Goal: Task Accomplishment & Management: Manage account settings

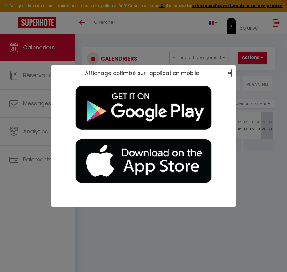
click at [228, 73] on span "×" at bounding box center [229, 73] width 3 height 8
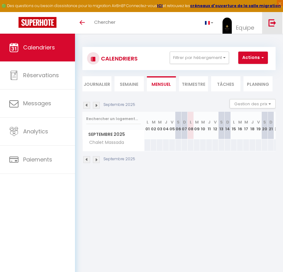
click at [273, 19] on img at bounding box center [272, 23] width 8 height 8
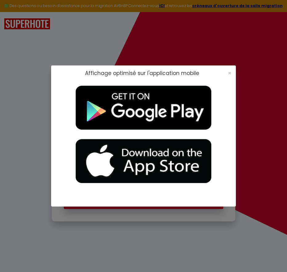
type input "[EMAIL_ADDRESS][DOMAIN_NAME]"
checkbox input "true"
click at [231, 71] on span "×" at bounding box center [229, 73] width 3 height 8
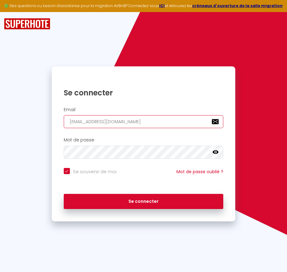
click at [137, 123] on input "[EMAIL_ADDRESS][DOMAIN_NAME]" at bounding box center [144, 121] width 160 height 13
type input "whiteandclean@outlook.fr"
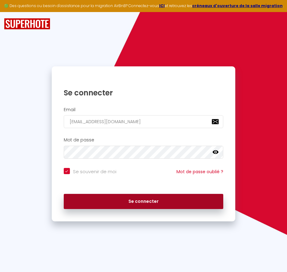
click at [97, 198] on button "Se connecter" at bounding box center [144, 201] width 160 height 15
checkbox input "true"
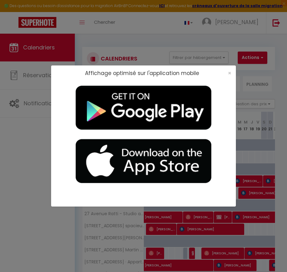
click at [232, 73] on div "×" at bounding box center [227, 73] width 15 height 6
click at [230, 71] on span "×" at bounding box center [229, 73] width 3 height 8
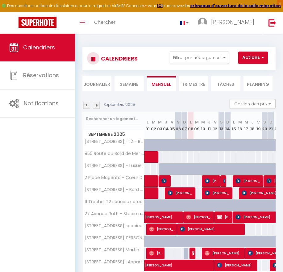
click at [132, 82] on li "Semaine" at bounding box center [128, 83] width 29 height 15
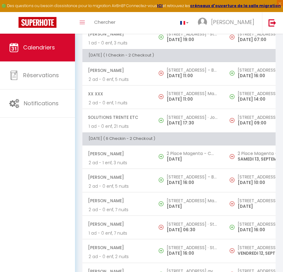
scroll to position [432, 0]
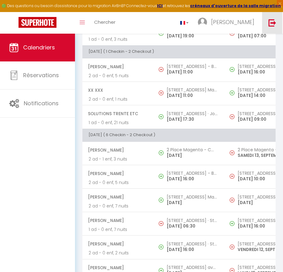
click at [273, 25] on img at bounding box center [272, 23] width 8 height 8
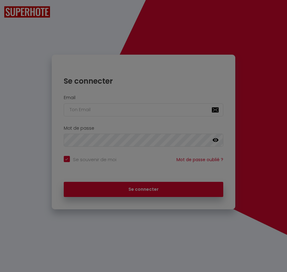
checkbox input "true"
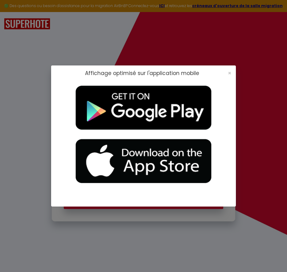
type input "whiteandclean@outlook.fr"
checkbox input "true"
click at [230, 72] on span "×" at bounding box center [229, 73] width 3 height 8
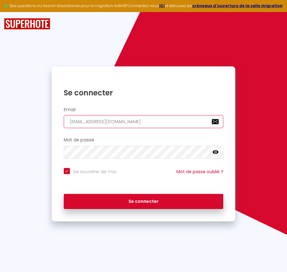
click at [154, 121] on input "whiteandclean@outlook.fr" at bounding box center [144, 121] width 160 height 13
click at [52, 136] on div "Mot de passe false" at bounding box center [143, 149] width 183 height 31
click at [122, 123] on input "whiteandclean@outlook.fr" at bounding box center [144, 121] width 160 height 13
type input "[EMAIL_ADDRESS][DOMAIN_NAME]"
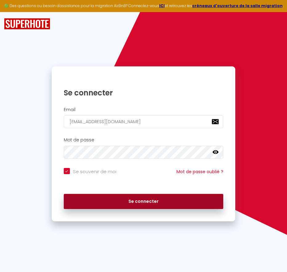
click at [145, 199] on button "Se connecter" at bounding box center [144, 201] width 160 height 15
checkbox input "true"
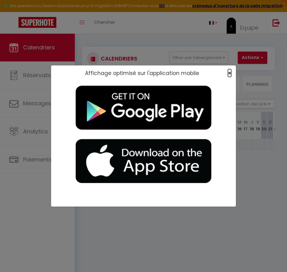
click at [229, 72] on span "×" at bounding box center [229, 73] width 3 height 8
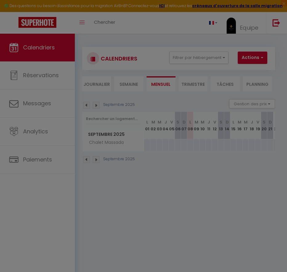
click at [229, 72] on body "🟢 Des questions ou besoin d'assistance pour la migration AirBnB? Connectez-vous…" at bounding box center [143, 170] width 287 height 272
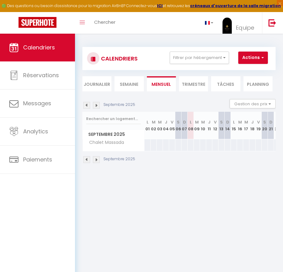
click at [126, 86] on li "Semaine" at bounding box center [128, 83] width 29 height 15
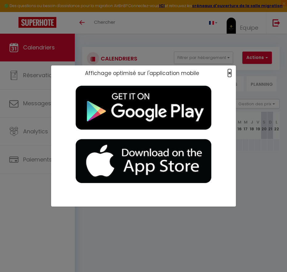
click at [230, 72] on span "×" at bounding box center [229, 73] width 3 height 8
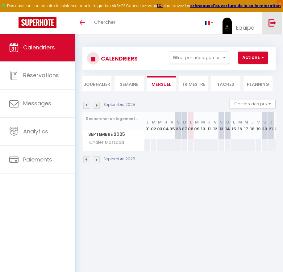
click at [276, 26] on link at bounding box center [272, 23] width 20 height 22
click at [268, 24] on img at bounding box center [272, 23] width 8 height 8
click at [275, 20] on img at bounding box center [272, 23] width 8 height 8
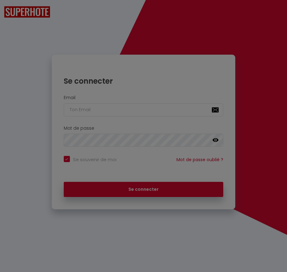
checkbox input "true"
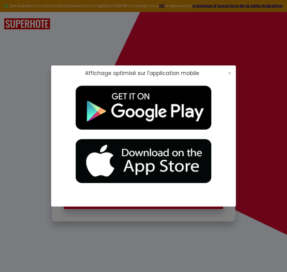
type input "[EMAIL_ADDRESS][DOMAIN_NAME]"
checkbox input "true"
click at [228, 72] on span "×" at bounding box center [229, 73] width 3 height 8
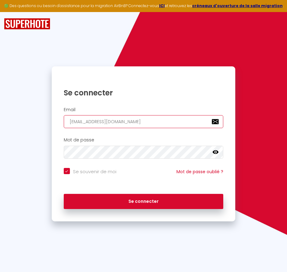
click at [137, 120] on input "[EMAIL_ADDRESS][DOMAIN_NAME]" at bounding box center [144, 121] width 160 height 13
type input "[EMAIL_ADDRESS][DOMAIN_NAME]"
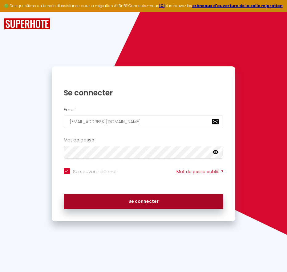
click at [117, 199] on button "Se connecter" at bounding box center [144, 201] width 160 height 15
checkbox input "true"
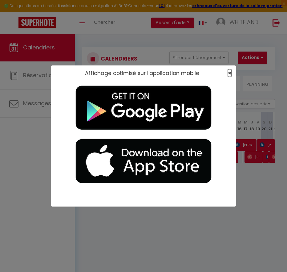
click at [230, 72] on span "×" at bounding box center [229, 73] width 3 height 8
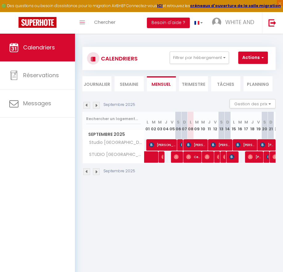
click at [119, 84] on li "Semaine" at bounding box center [128, 83] width 29 height 15
